Goal: Information Seeking & Learning: Learn about a topic

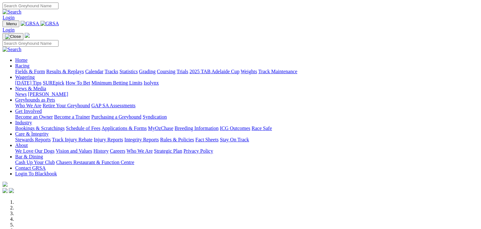
click at [28, 69] on link "Fields & Form" at bounding box center [30, 71] width 30 height 5
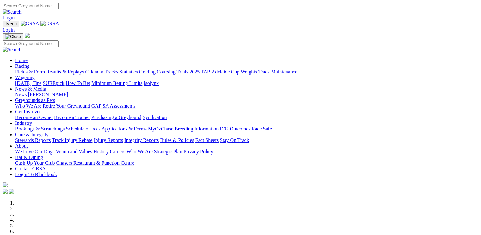
click at [159, 137] on link "Integrity Reports" at bounding box center [141, 139] width 34 height 5
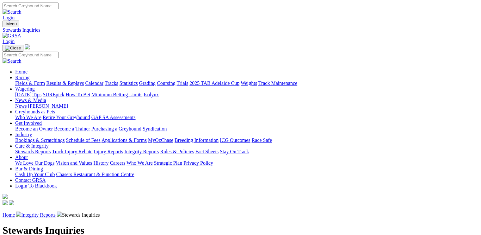
click at [56, 212] on link "Integrity Reports" at bounding box center [38, 214] width 34 height 5
